Goal: Transaction & Acquisition: Purchase product/service

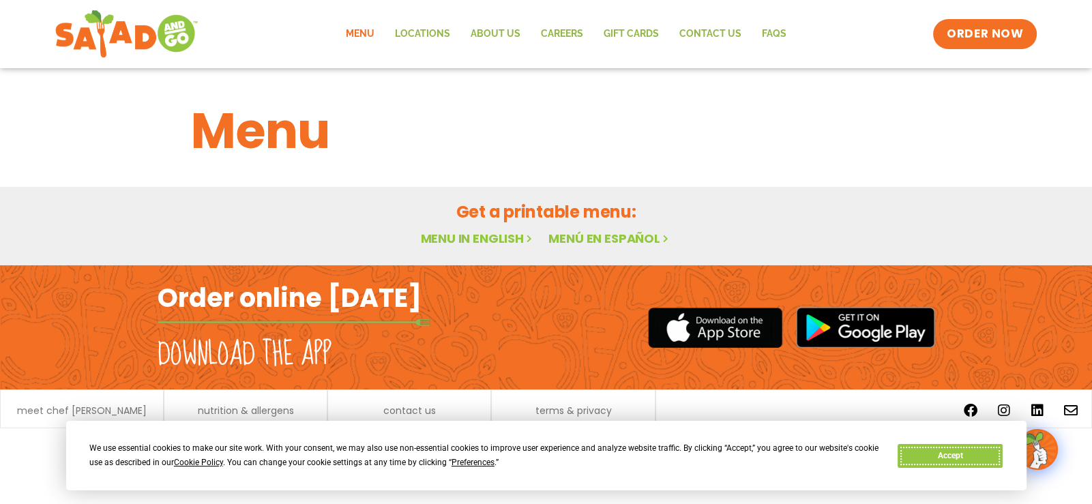
click at [976, 452] on button "Accept" at bounding box center [950, 456] width 105 height 24
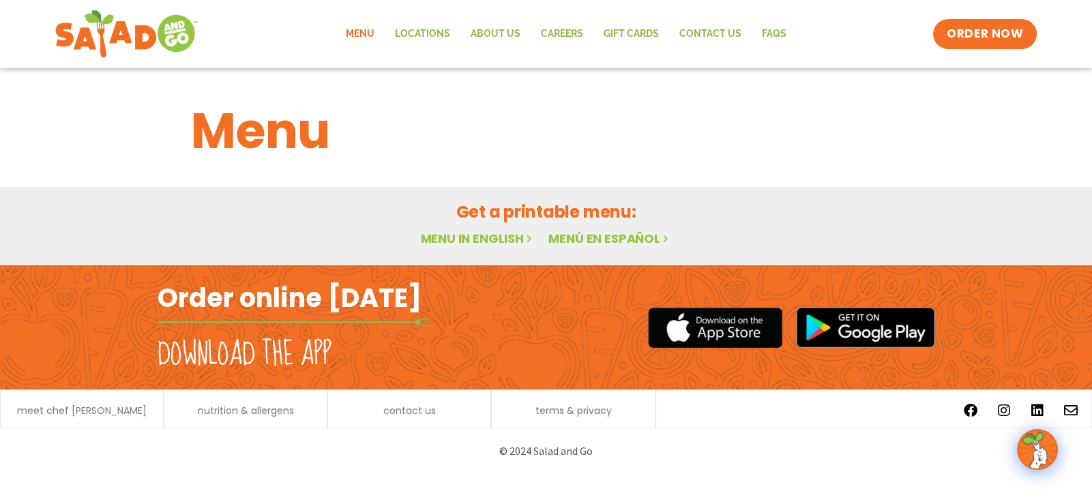
click at [508, 237] on link "Menu in English" at bounding box center [477, 238] width 115 height 17
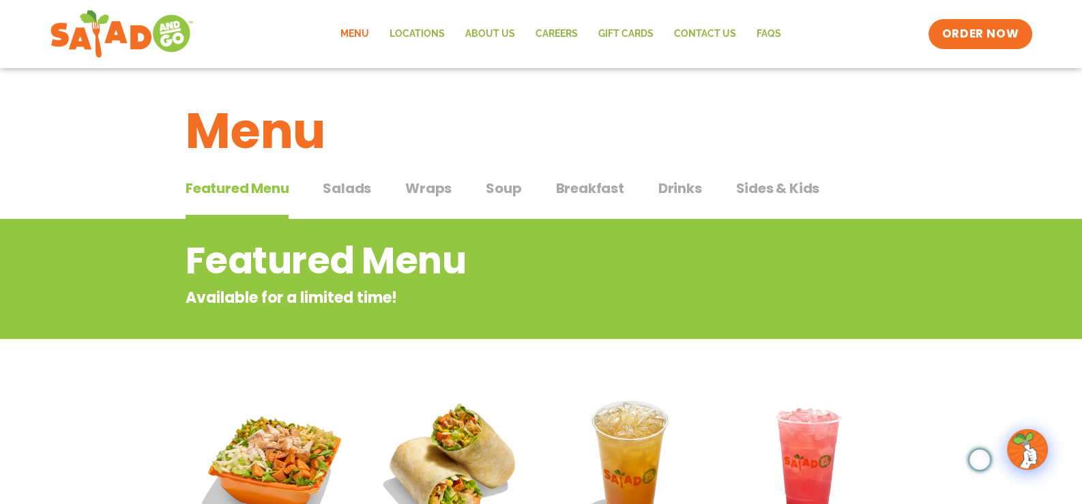
click at [341, 195] on span "Salads" at bounding box center [347, 188] width 48 height 20
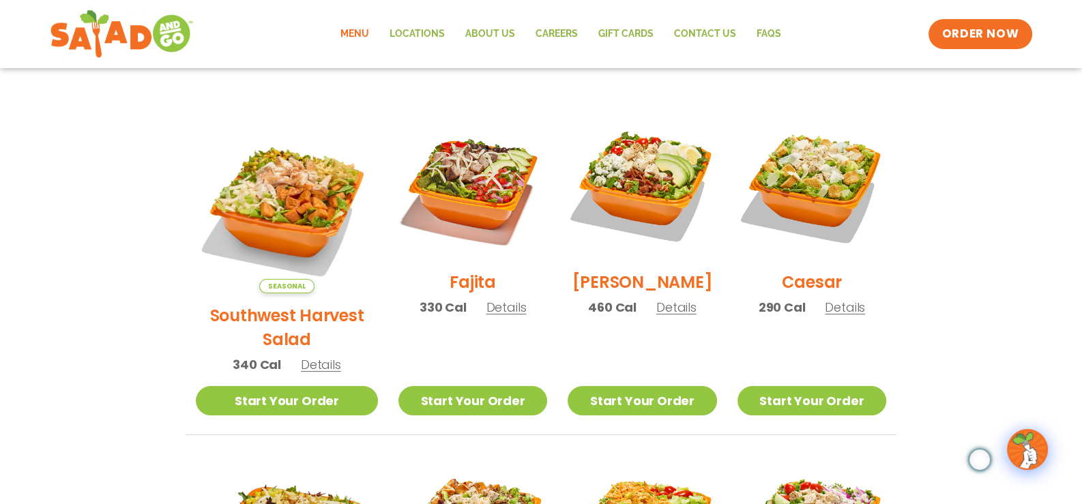
scroll to position [341, 0]
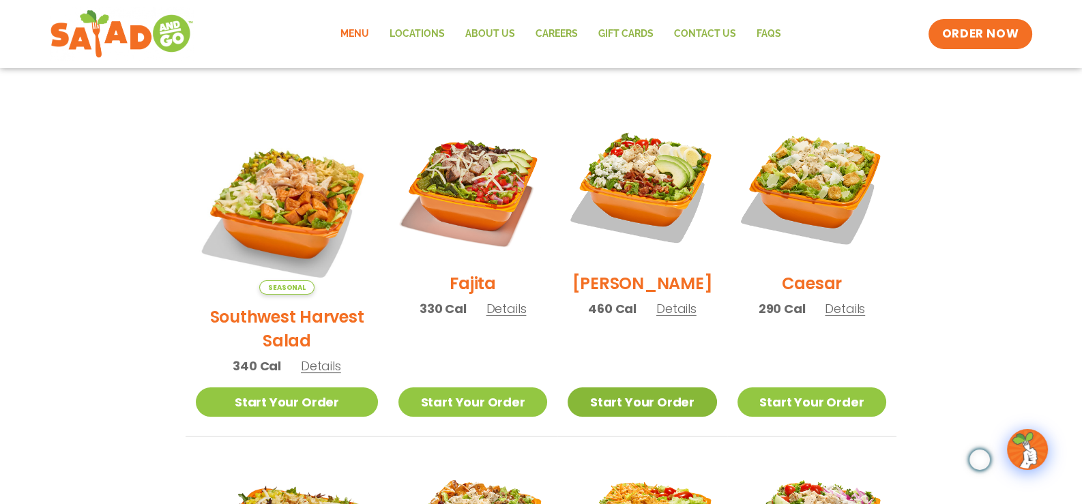
click at [635, 388] on link "Start Your Order" at bounding box center [642, 402] width 149 height 29
